Goal: Find specific page/section: Find specific page/section

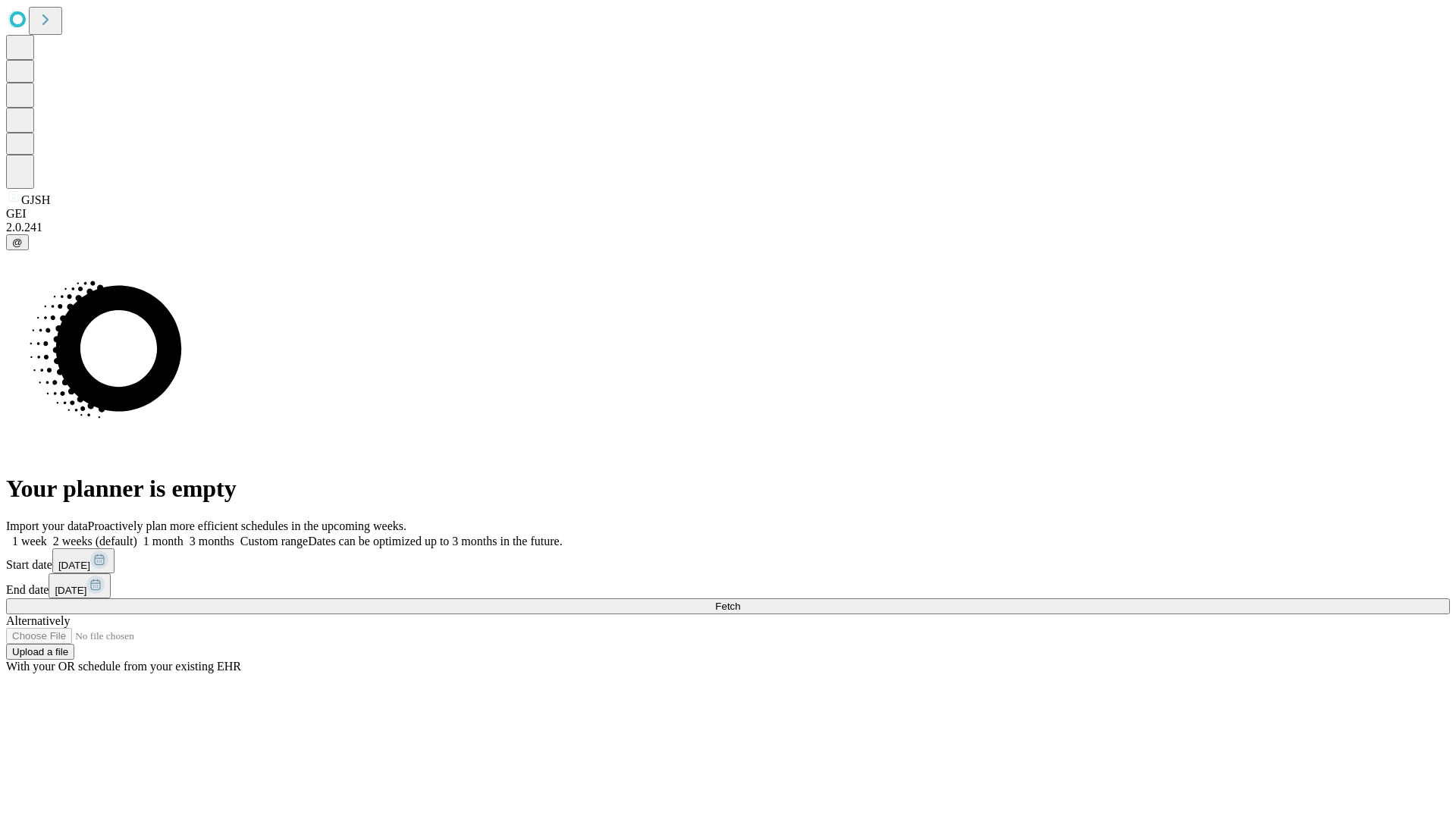
click at [740, 600] on span "Fetch" at bounding box center [728, 606] width 25 height 12
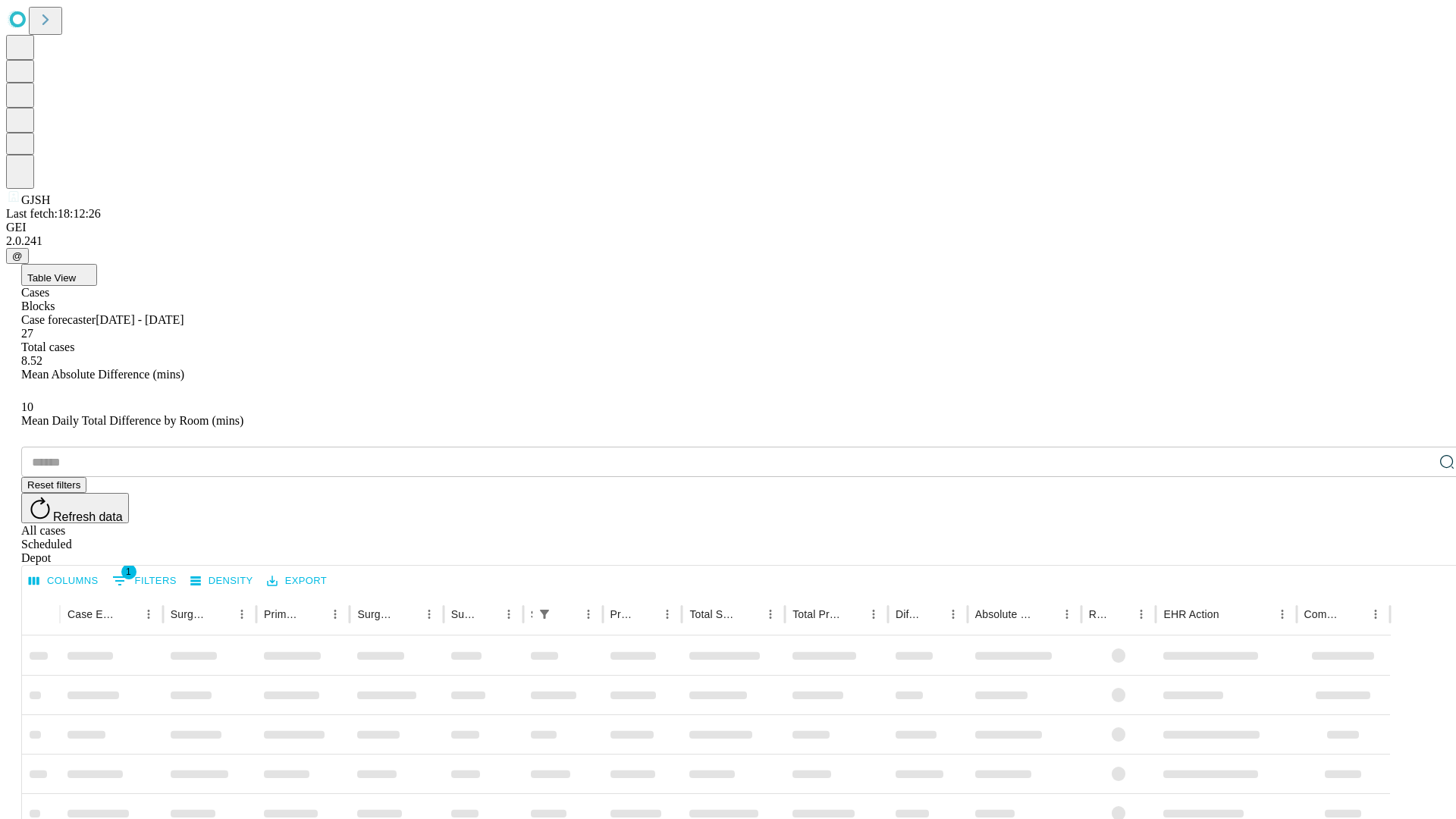
click at [1416, 551] on div "Depot" at bounding box center [743, 558] width 1444 height 14
click at [1293, 524] on div "All cases" at bounding box center [743, 531] width 1444 height 14
